Goal: Find specific page/section: Find specific page/section

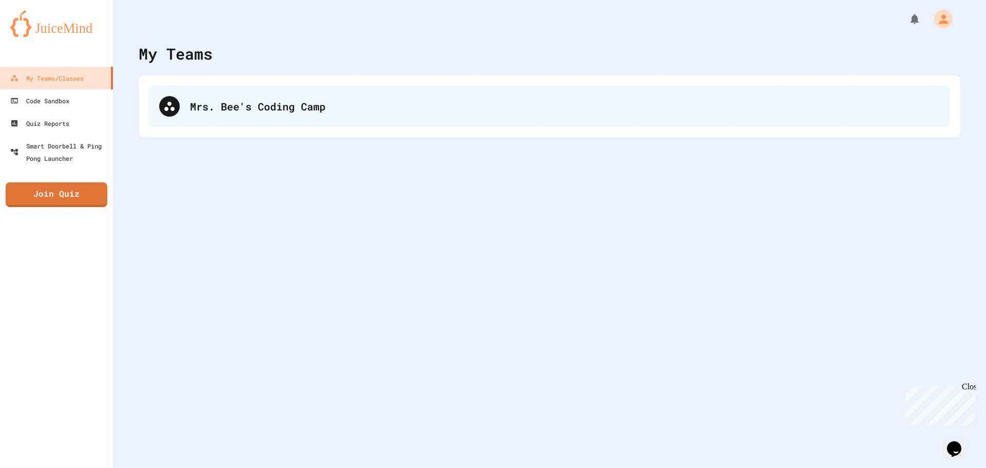
click at [206, 110] on div "Mrs. Bee's Coding Camp" at bounding box center [564, 106] width 749 height 15
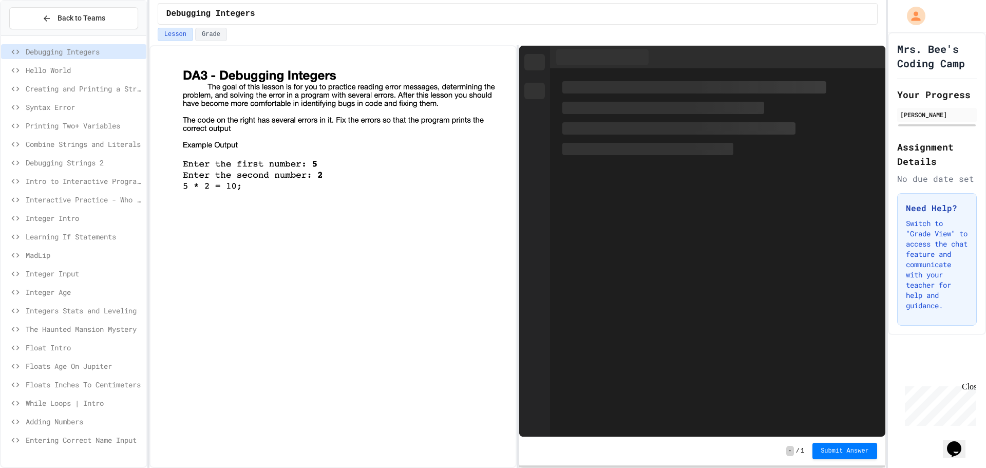
click at [37, 434] on div "Entering Correct Name Input" at bounding box center [73, 439] width 145 height 15
